Goal: Information Seeking & Learning: Learn about a topic

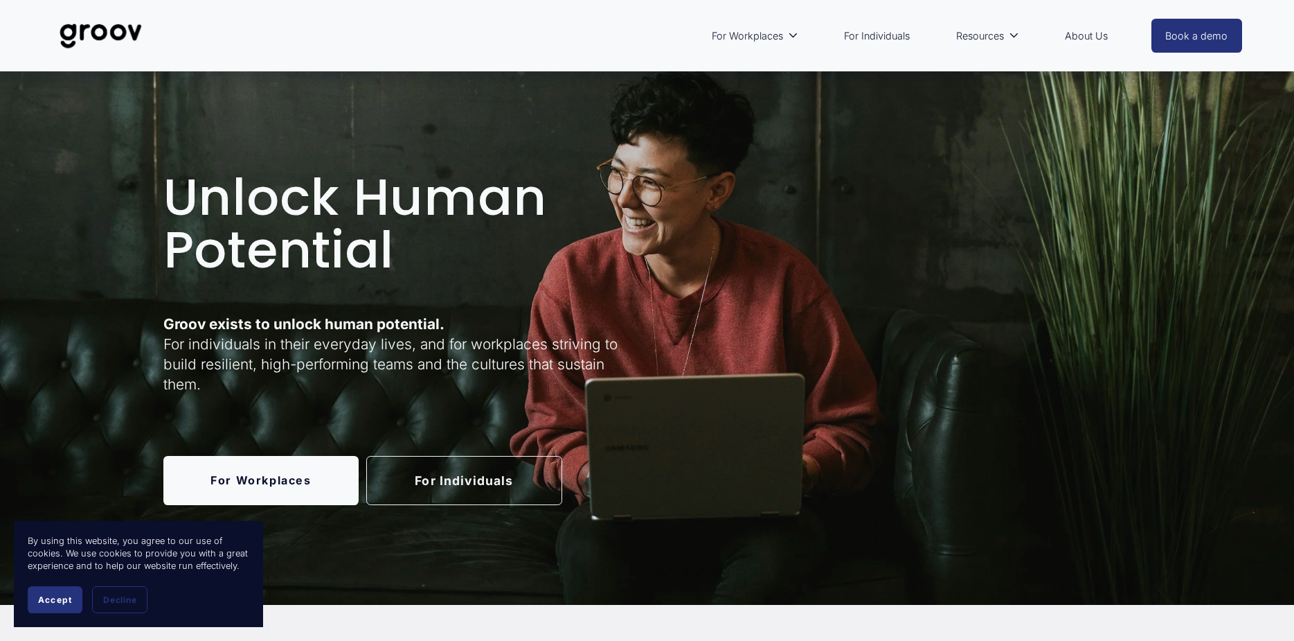
click at [303, 474] on link "For Workplaces" at bounding box center [261, 480] width 196 height 49
click at [454, 481] on link "For Individuals" at bounding box center [464, 480] width 196 height 49
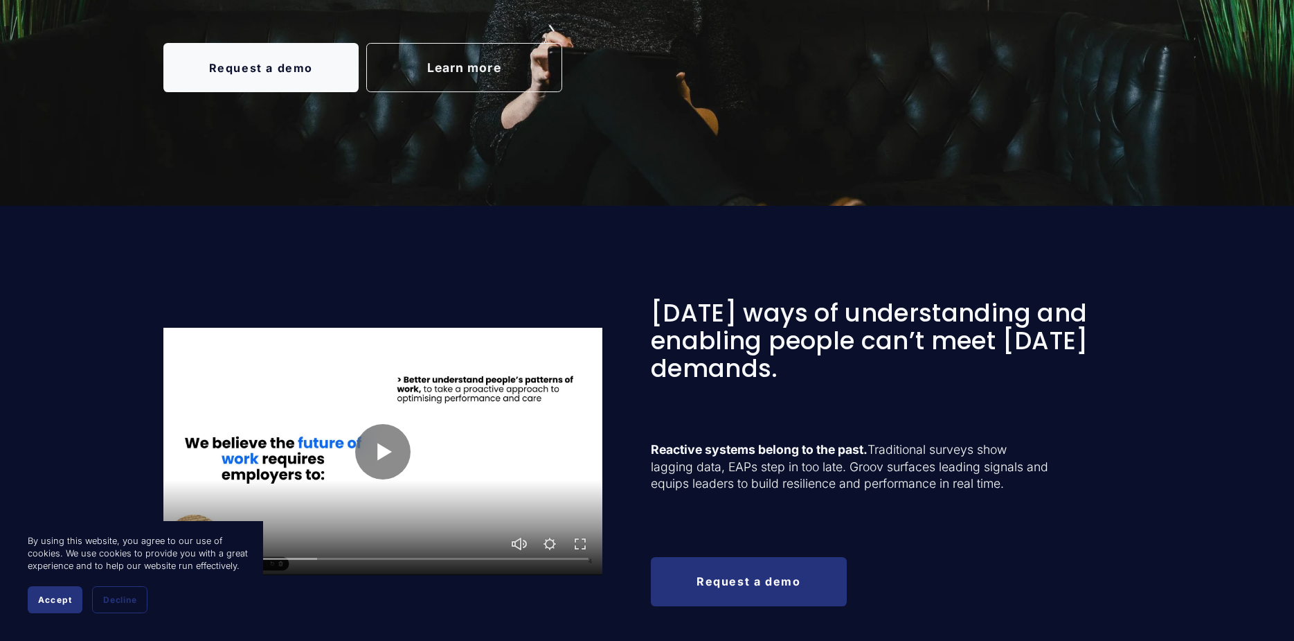
scroll to position [416, 0]
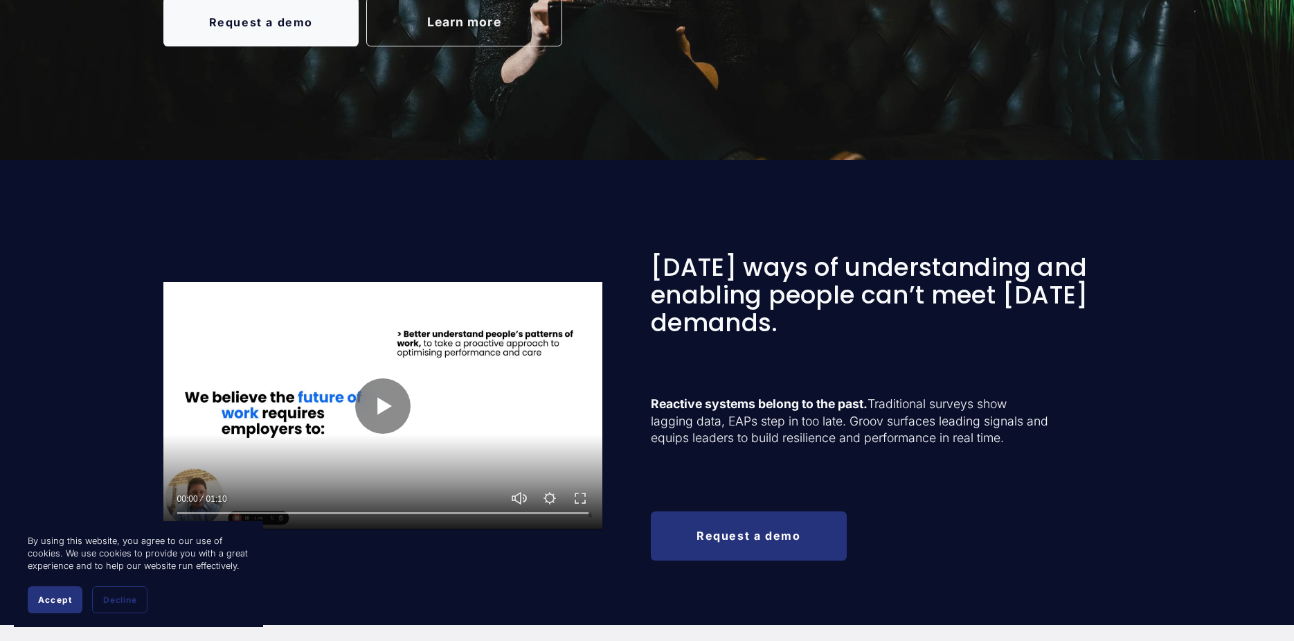
click at [45, 600] on span "Accept" at bounding box center [55, 599] width 34 height 10
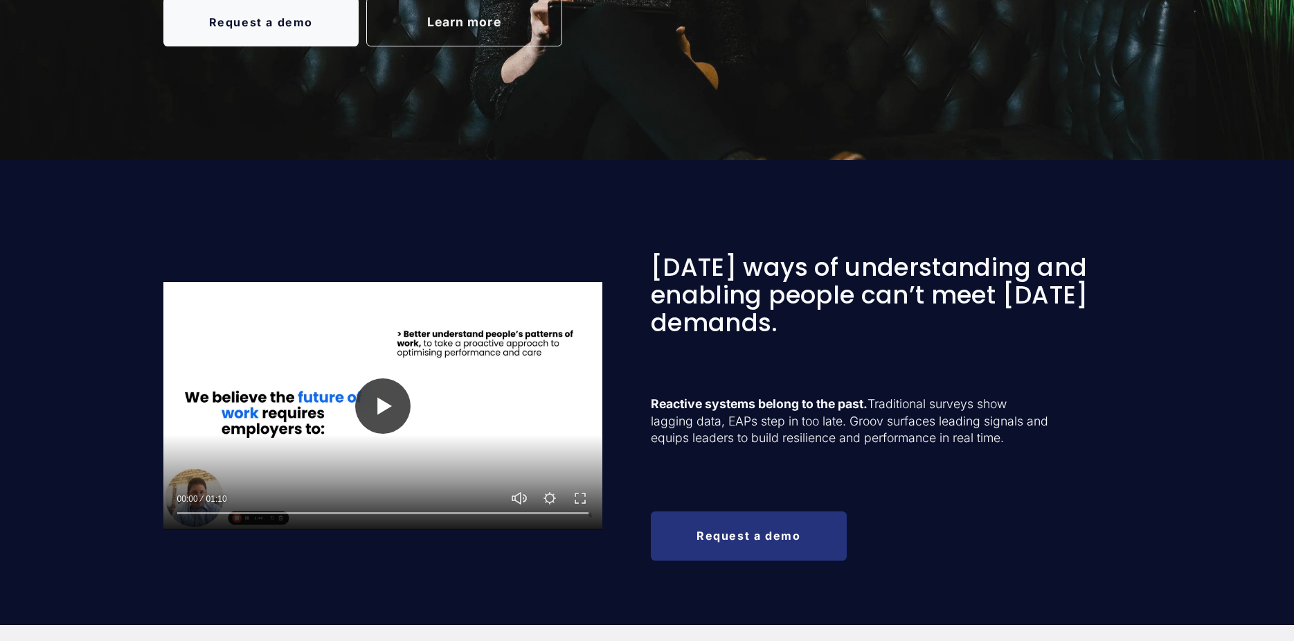
click at [384, 398] on button "Play" at bounding box center [382, 405] width 55 height 55
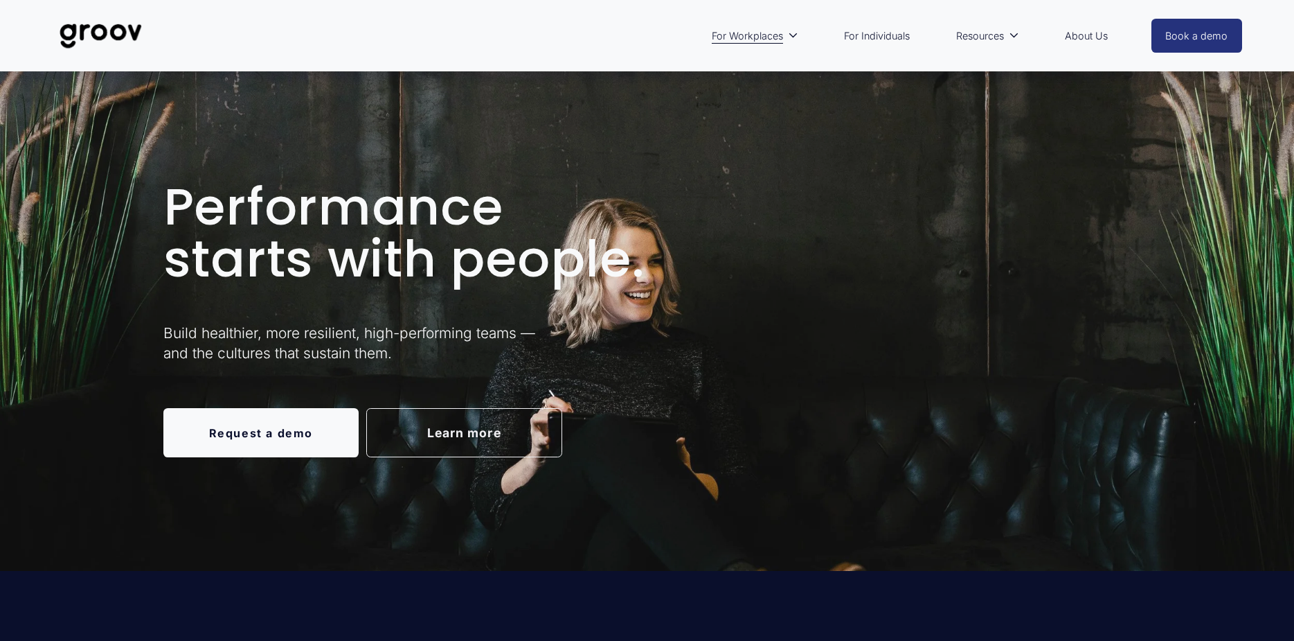
scroll to position [0, 0]
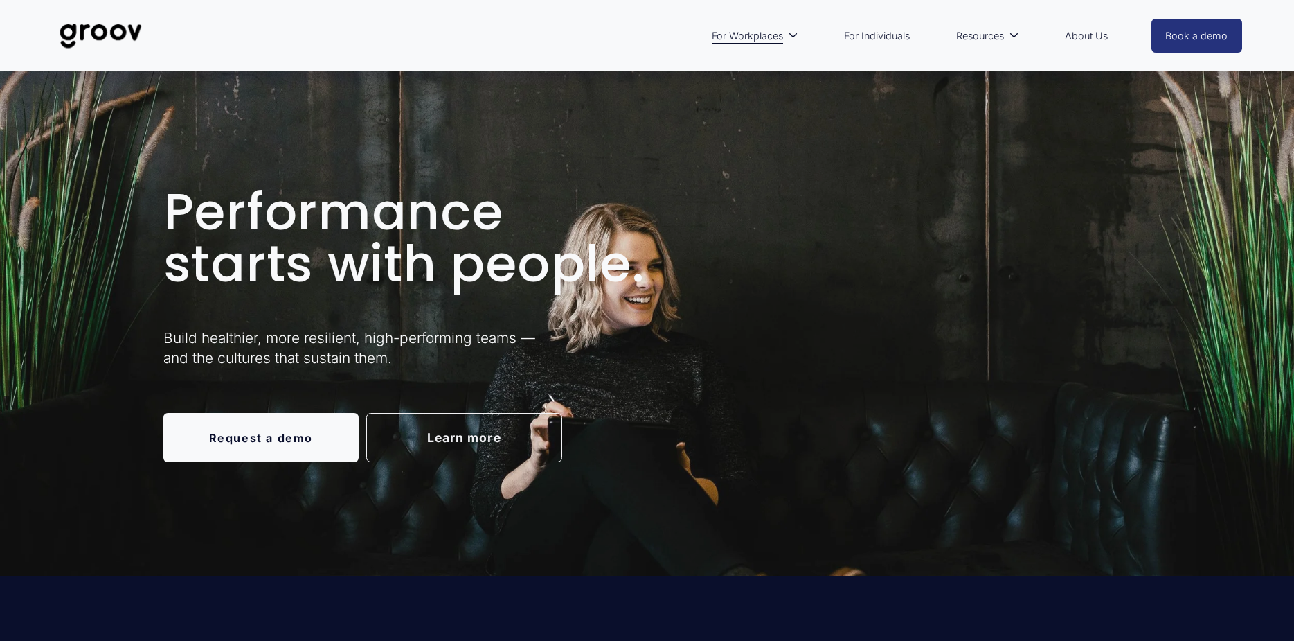
type input "71.49"
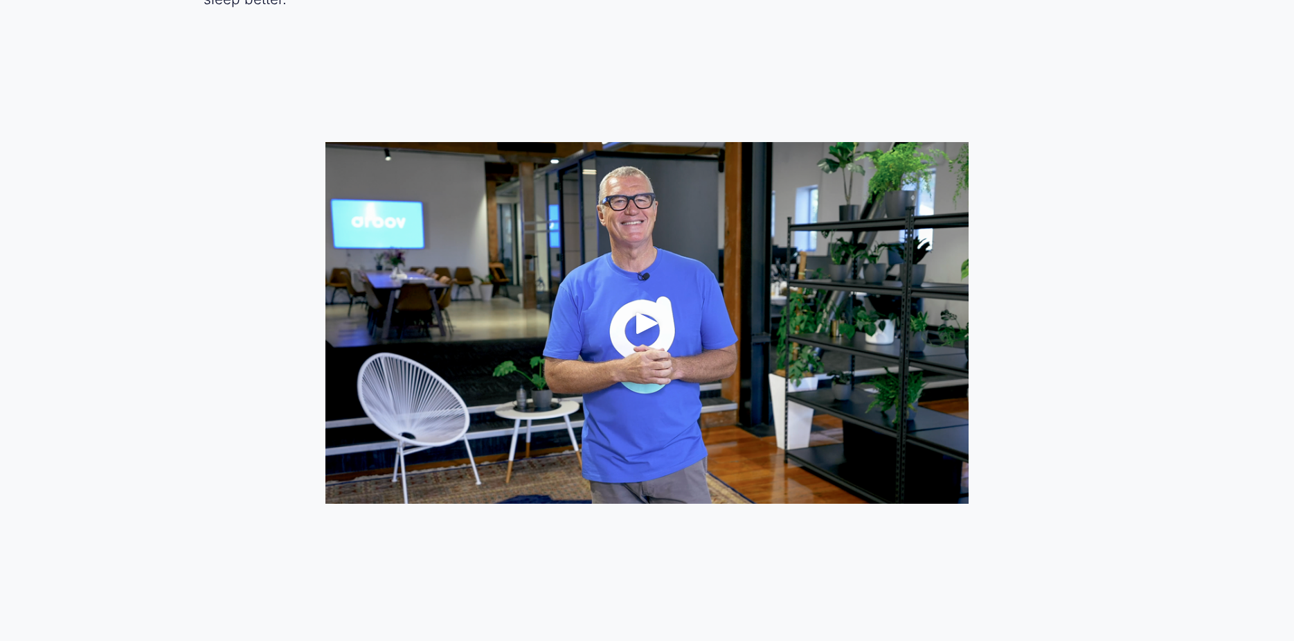
scroll to position [762, 0]
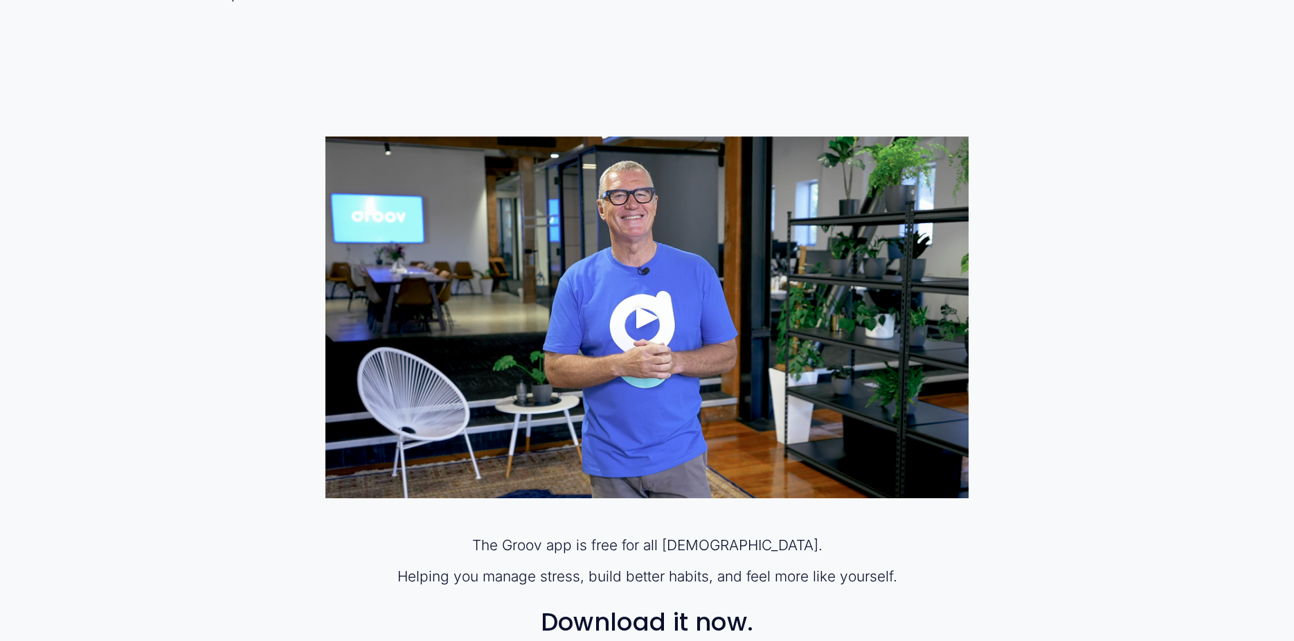
click at [645, 319] on div "Play" at bounding box center [647, 317] width 33 height 33
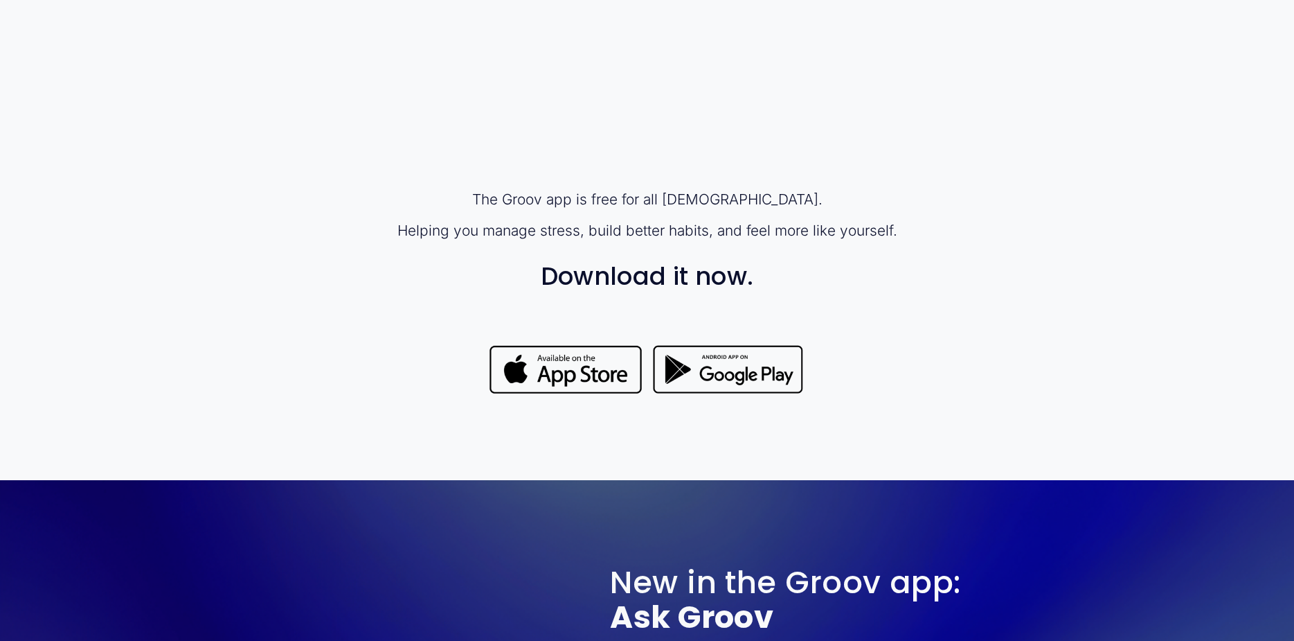
scroll to position [1108, 0]
click at [553, 371] on div at bounding box center [565, 369] width 155 height 55
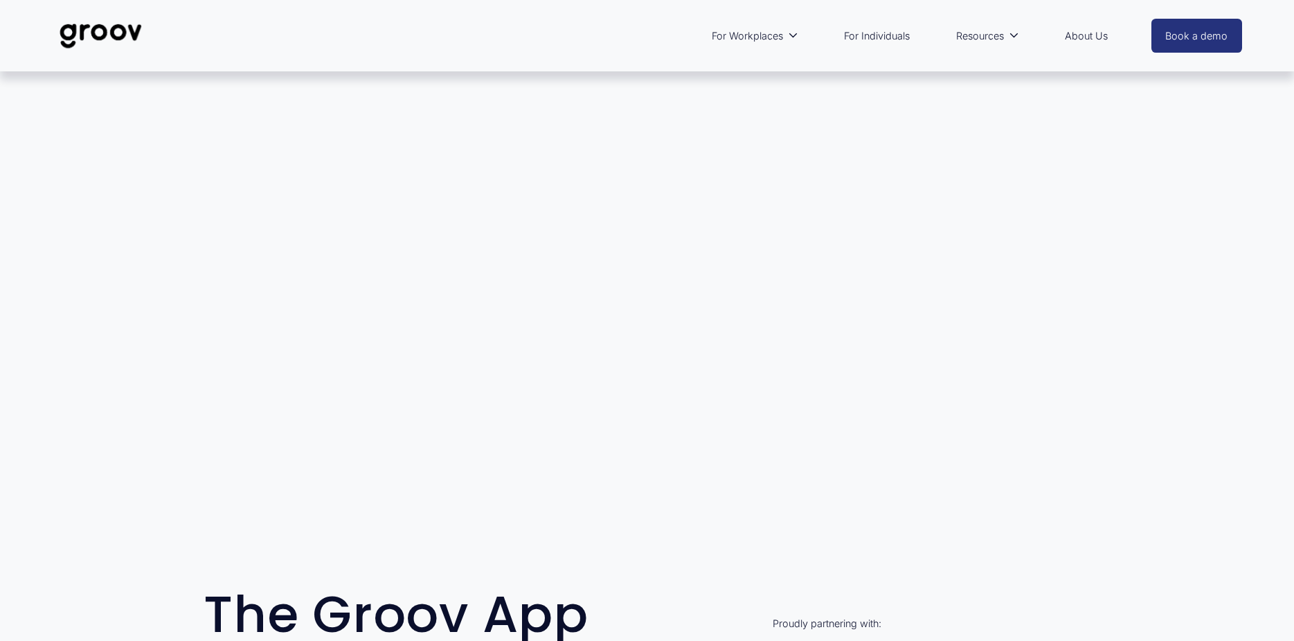
scroll to position [0, 0]
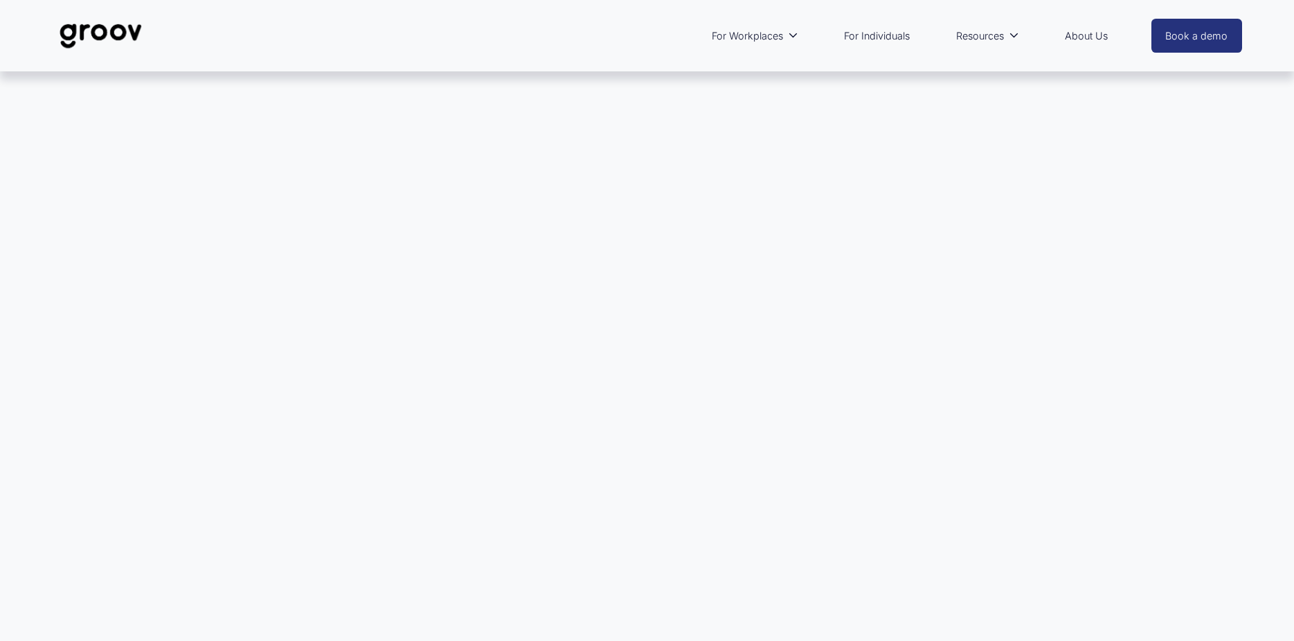
click at [413, 242] on div at bounding box center [647, 326] width 1294 height 508
